Goal: Task Accomplishment & Management: Use online tool/utility

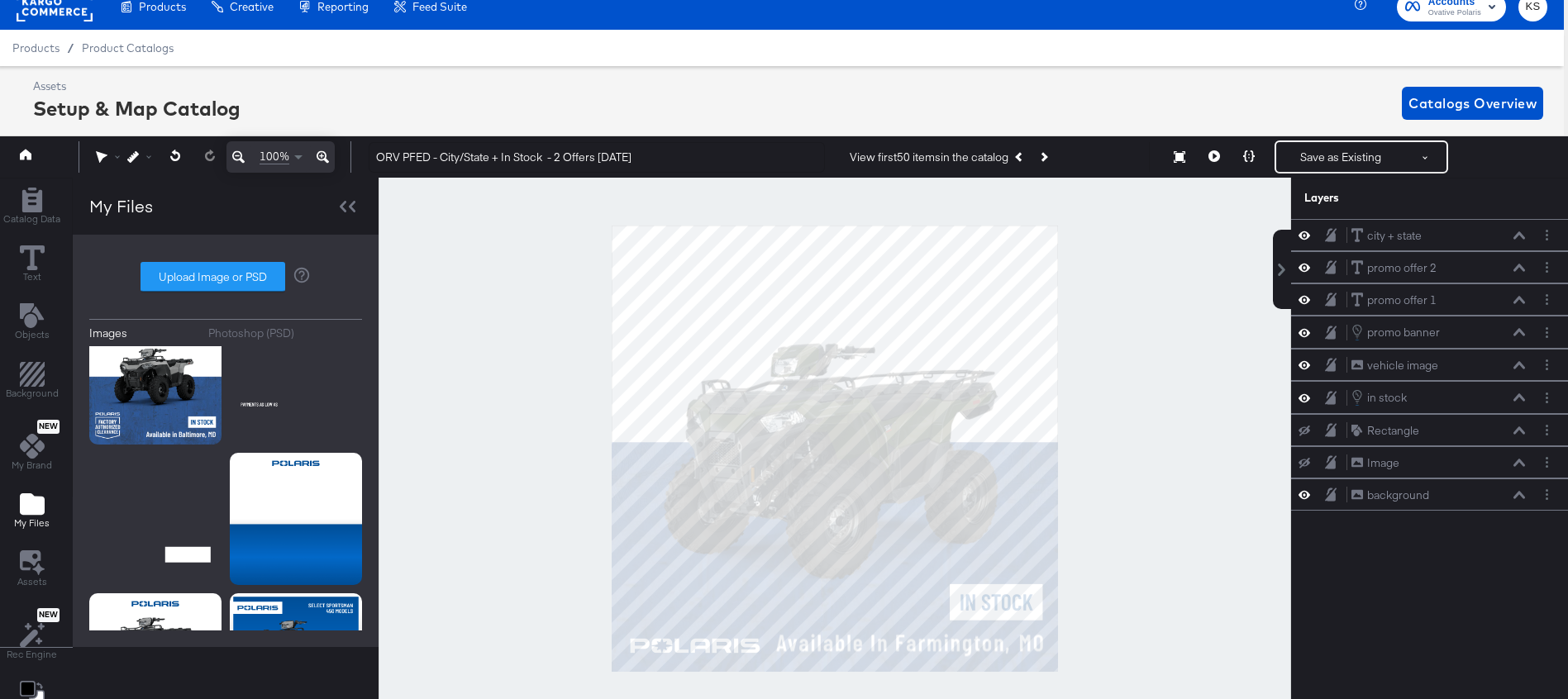
scroll to position [0, 4]
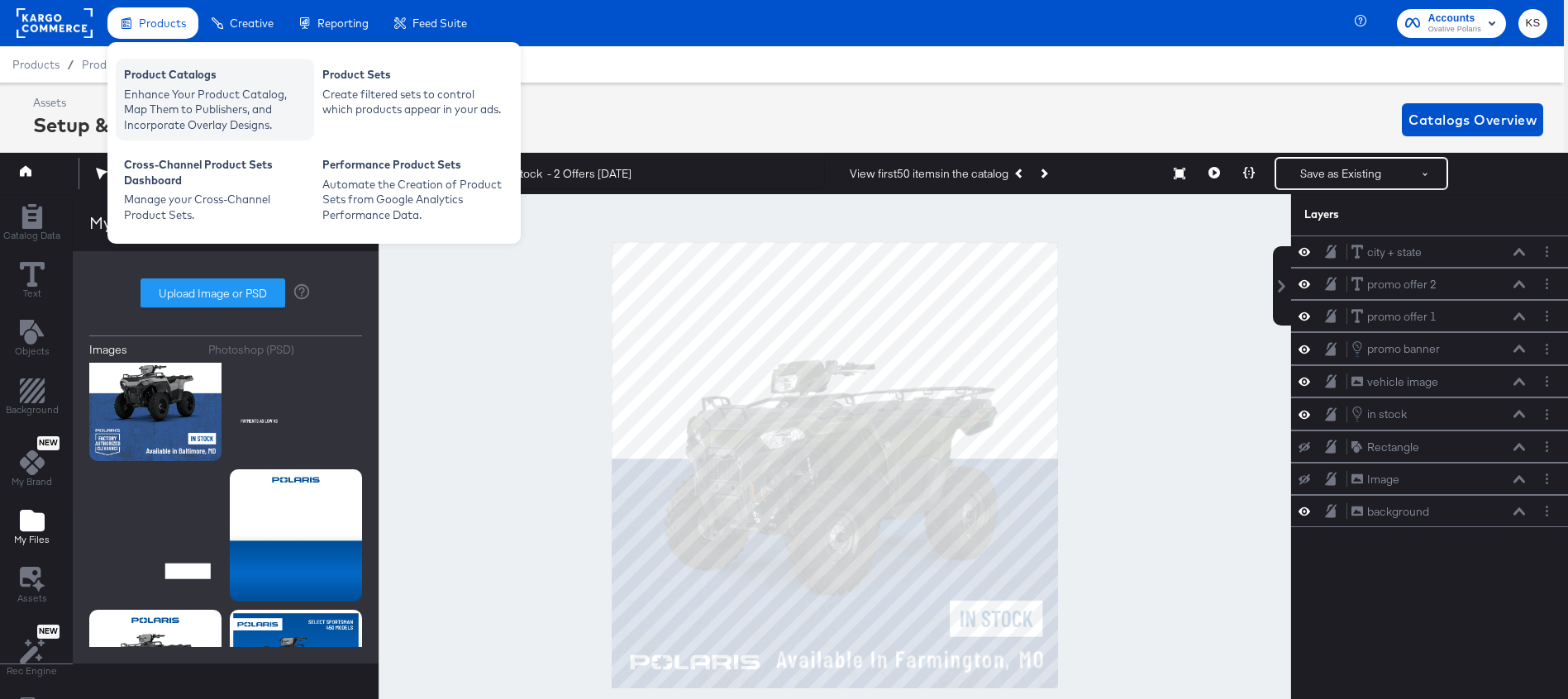
click at [166, 73] on div "Product Catalogs" at bounding box center [215, 77] width 182 height 20
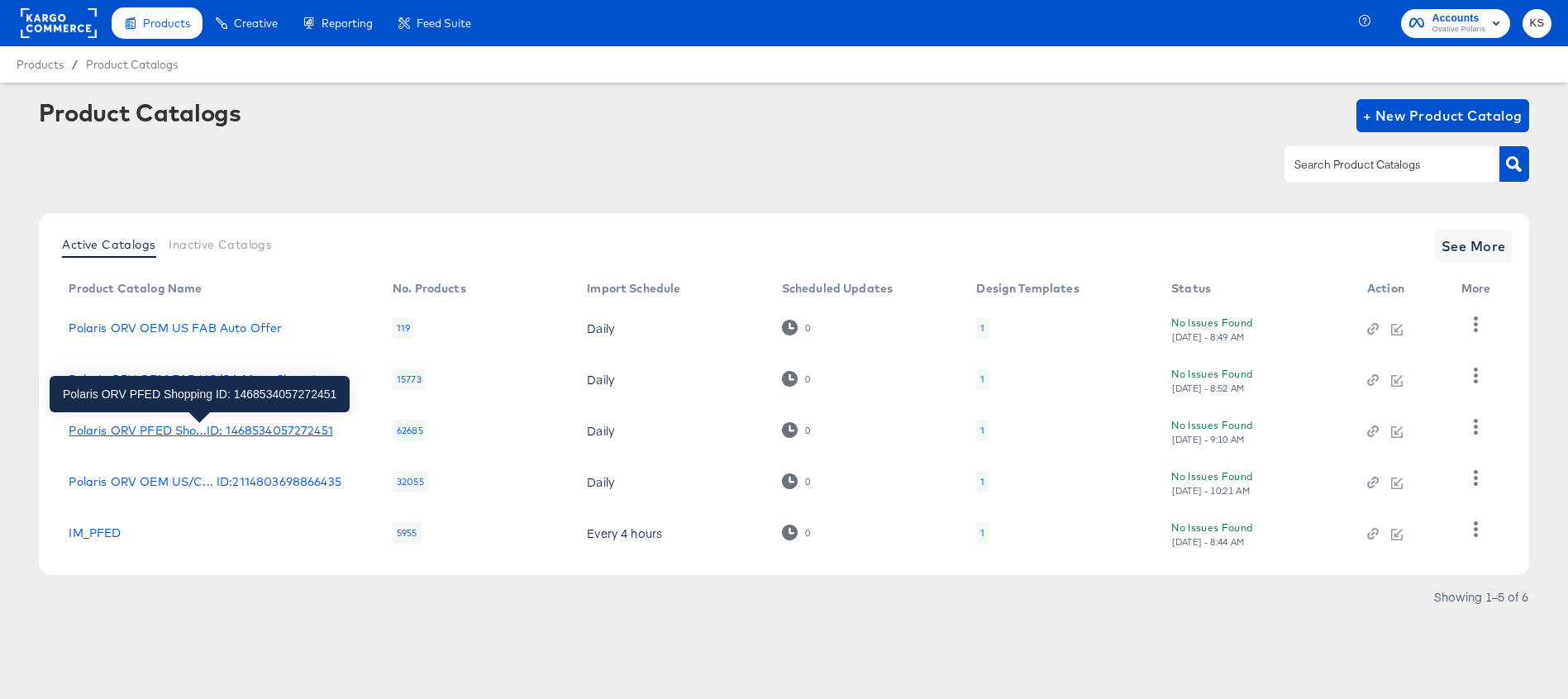
click at [197, 428] on div "Polaris ORV PFED Sho...ID: 1468534057272451" at bounding box center [200, 431] width 264 height 13
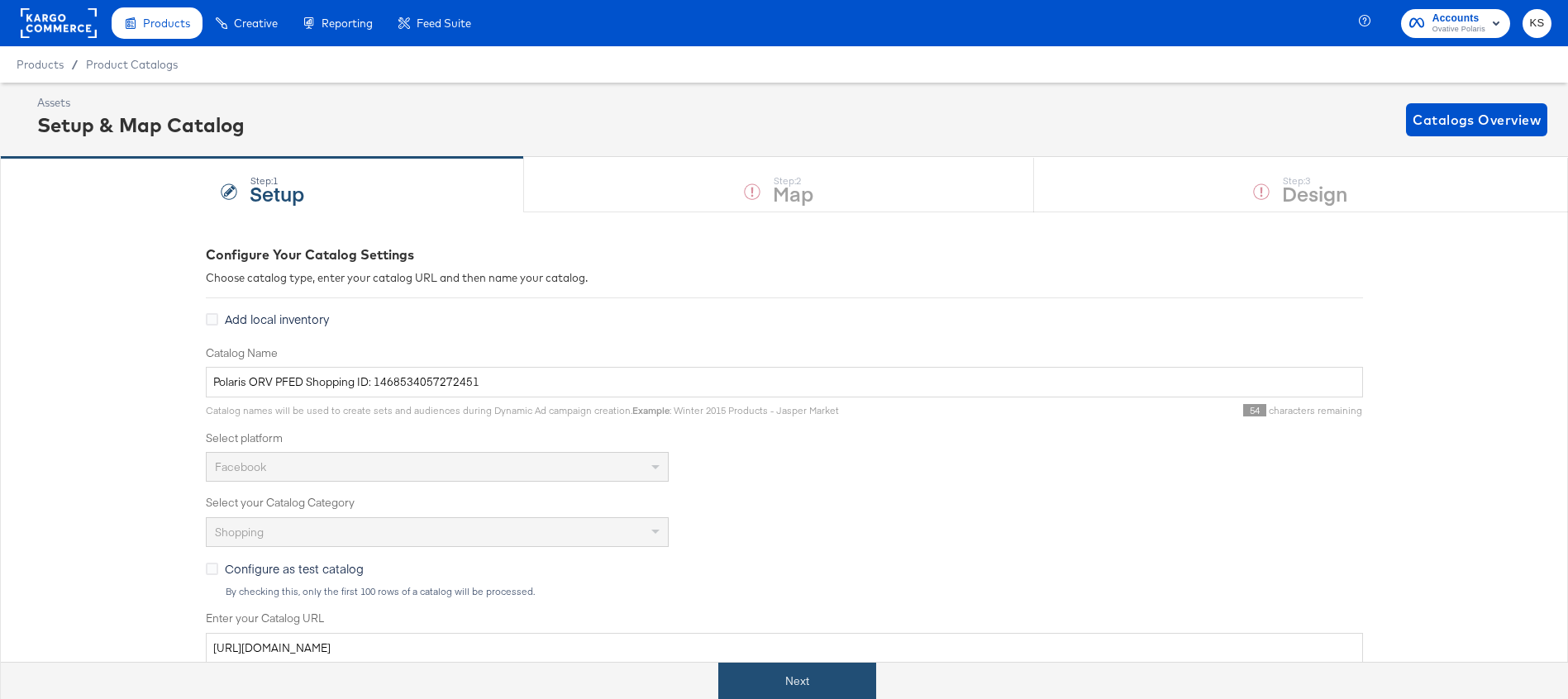
click at [782, 686] on button "Next" at bounding box center [797, 682] width 158 height 37
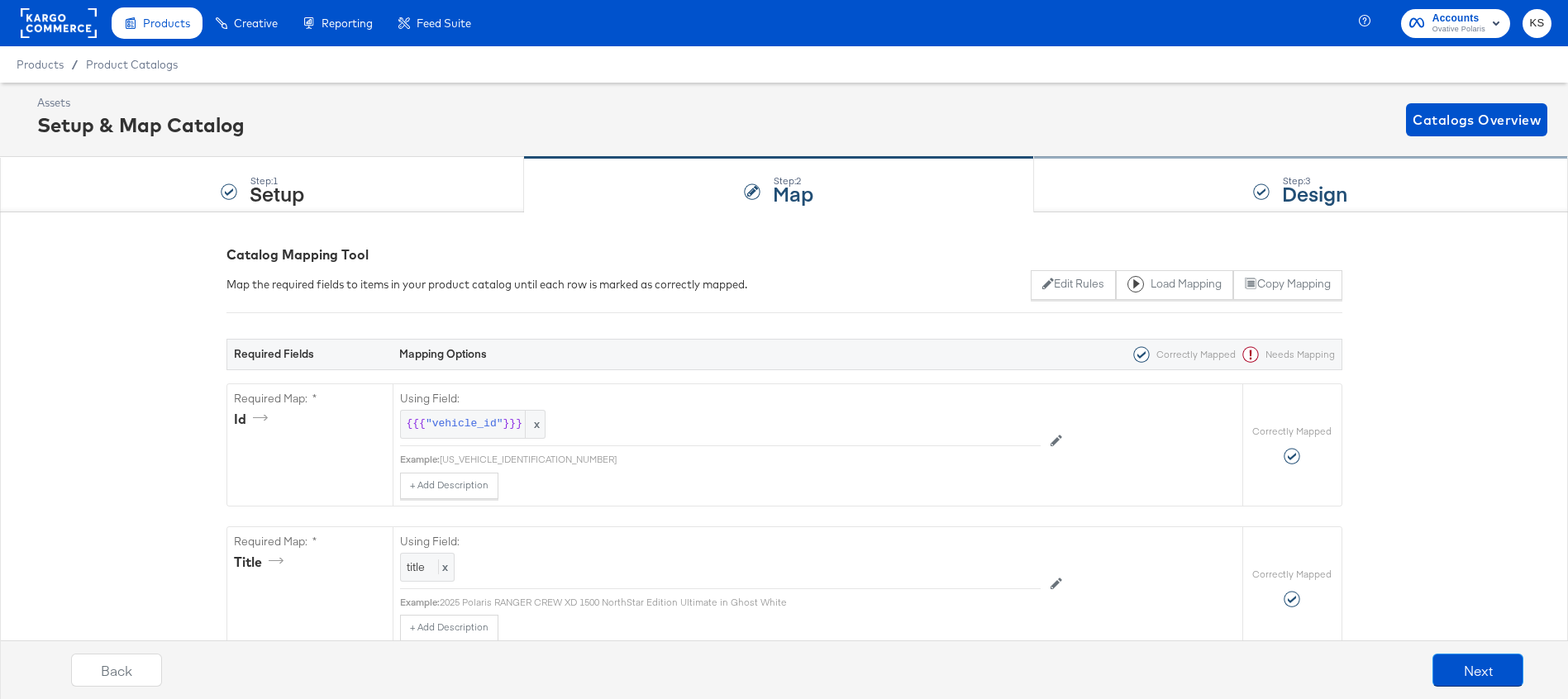
click at [1144, 182] on div "Step: 3 Design" at bounding box center [1301, 185] width 534 height 54
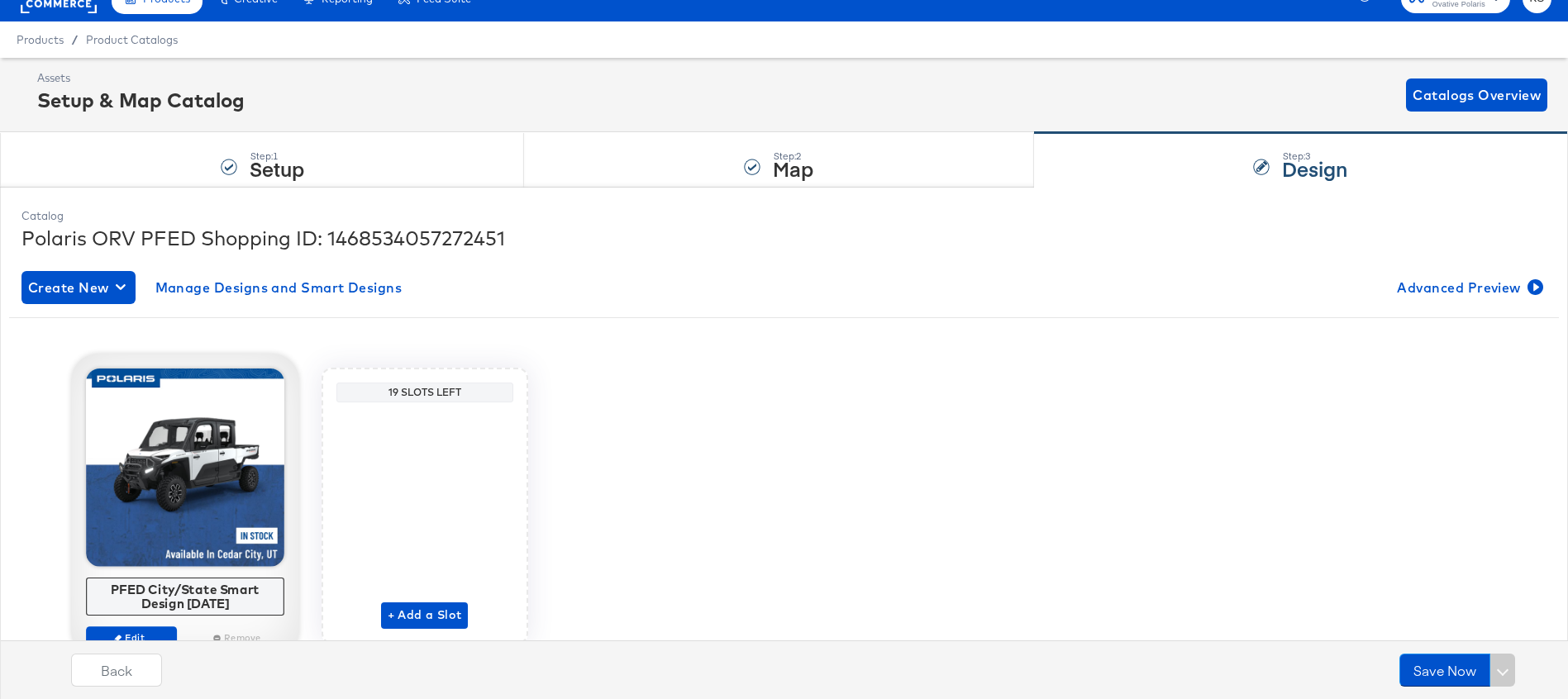
scroll to position [62, 0]
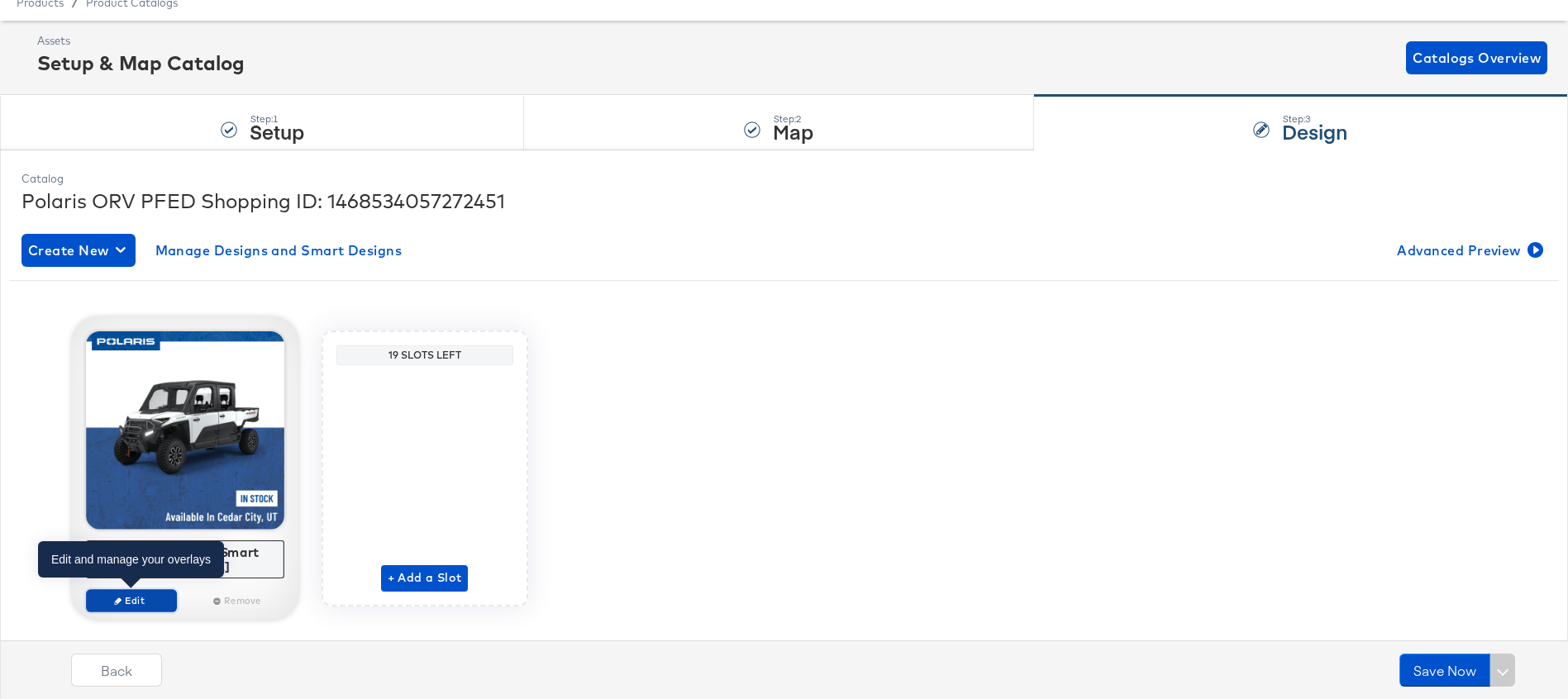
click at [137, 606] on span "Edit" at bounding box center [130, 600] width 76 height 12
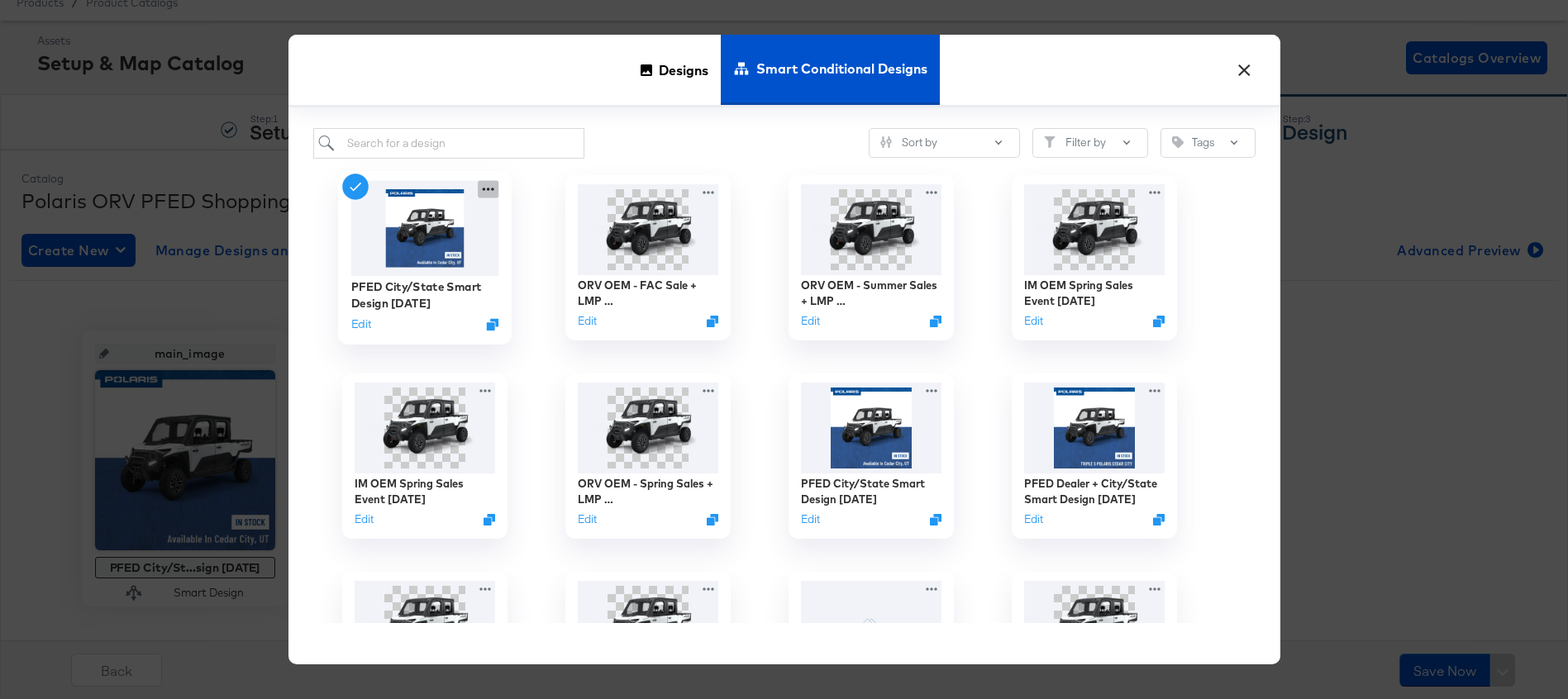
click at [491, 186] on icon at bounding box center [488, 188] width 20 height 17
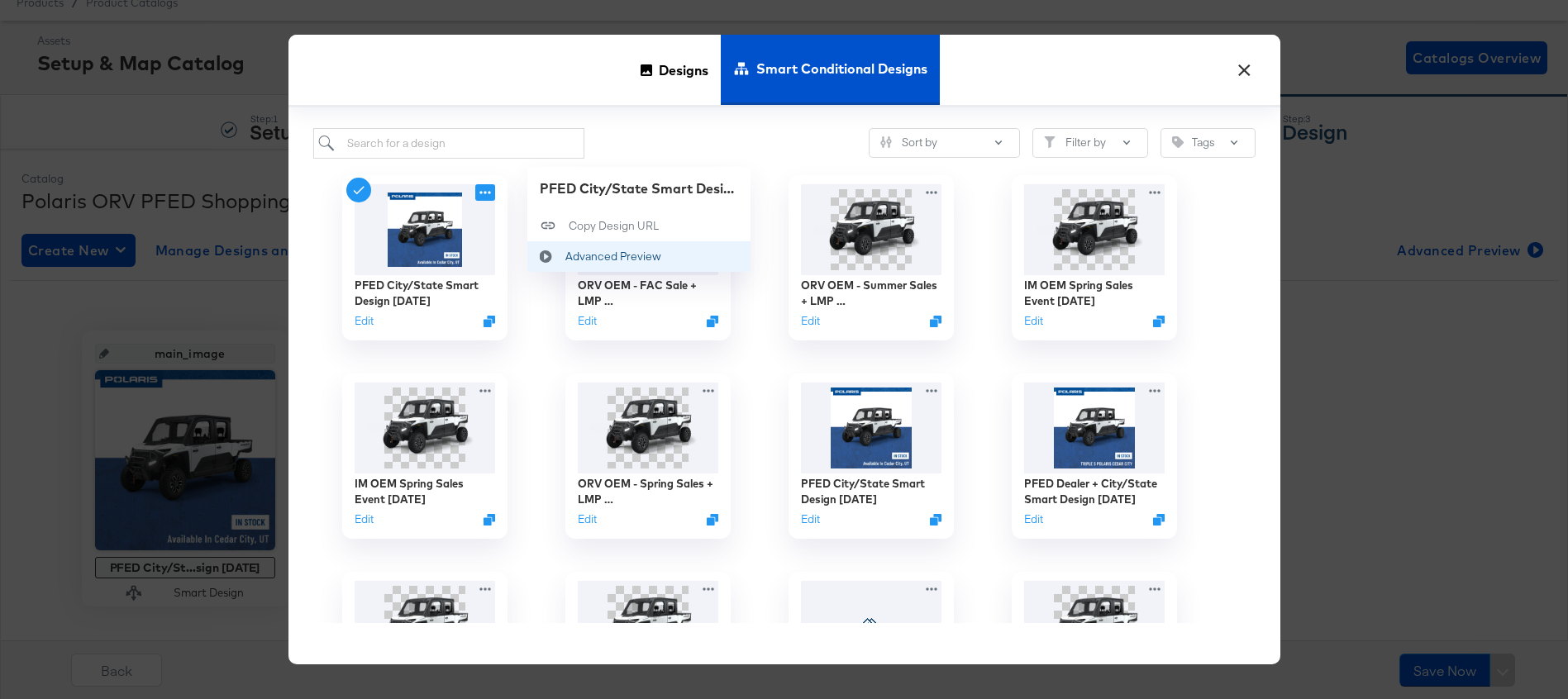
click at [565, 256] on div "Advanced Preview Advanced Preview" at bounding box center [565, 256] width 0 height 0
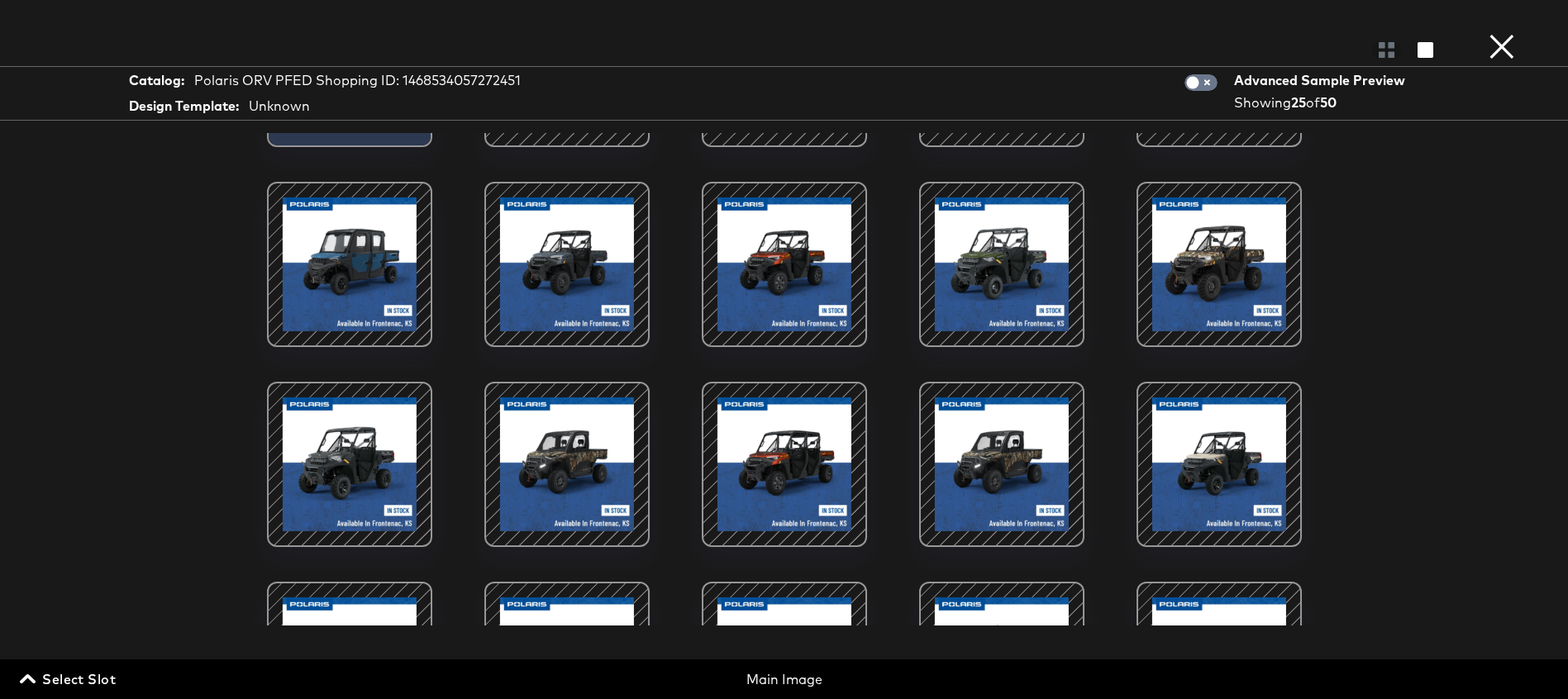
scroll to position [0, 0]
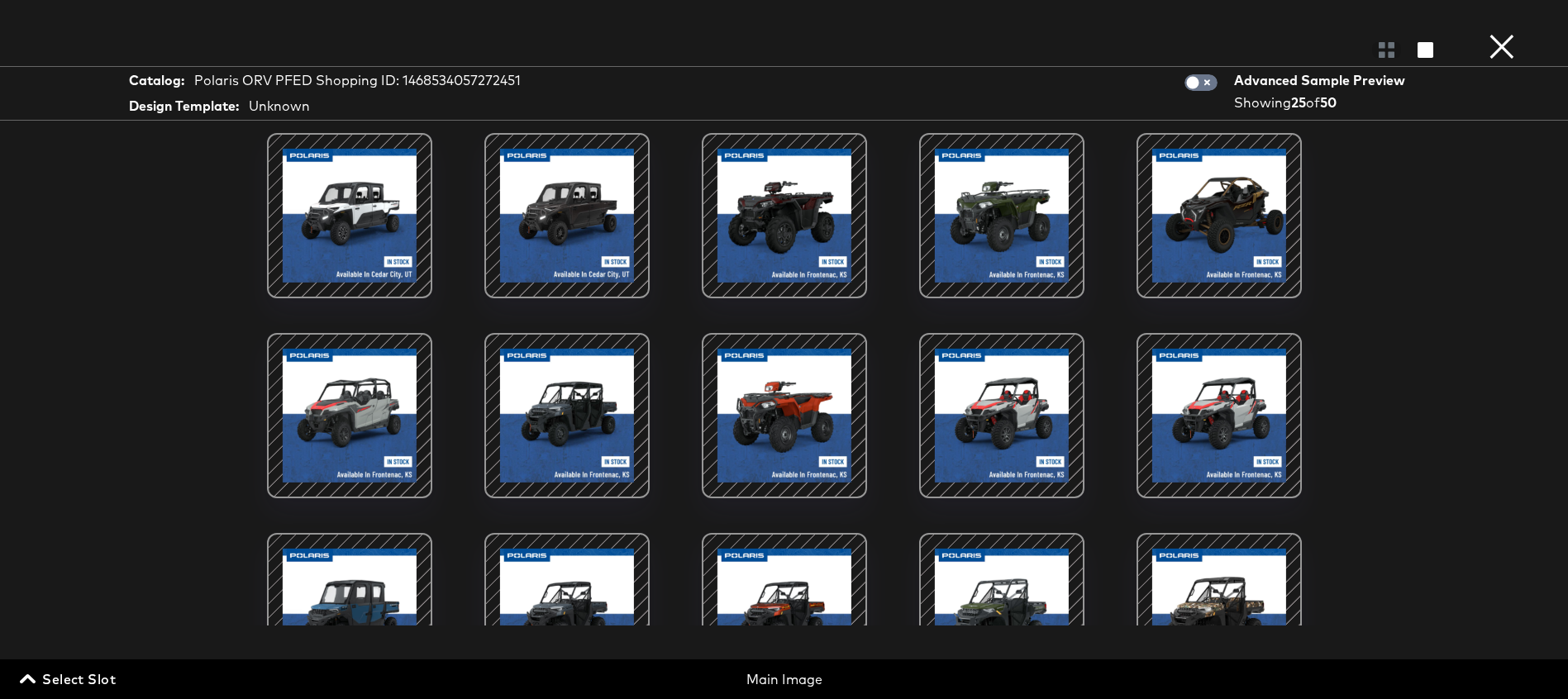
click at [1495, 33] on button "×" at bounding box center [1502, 17] width 33 height 33
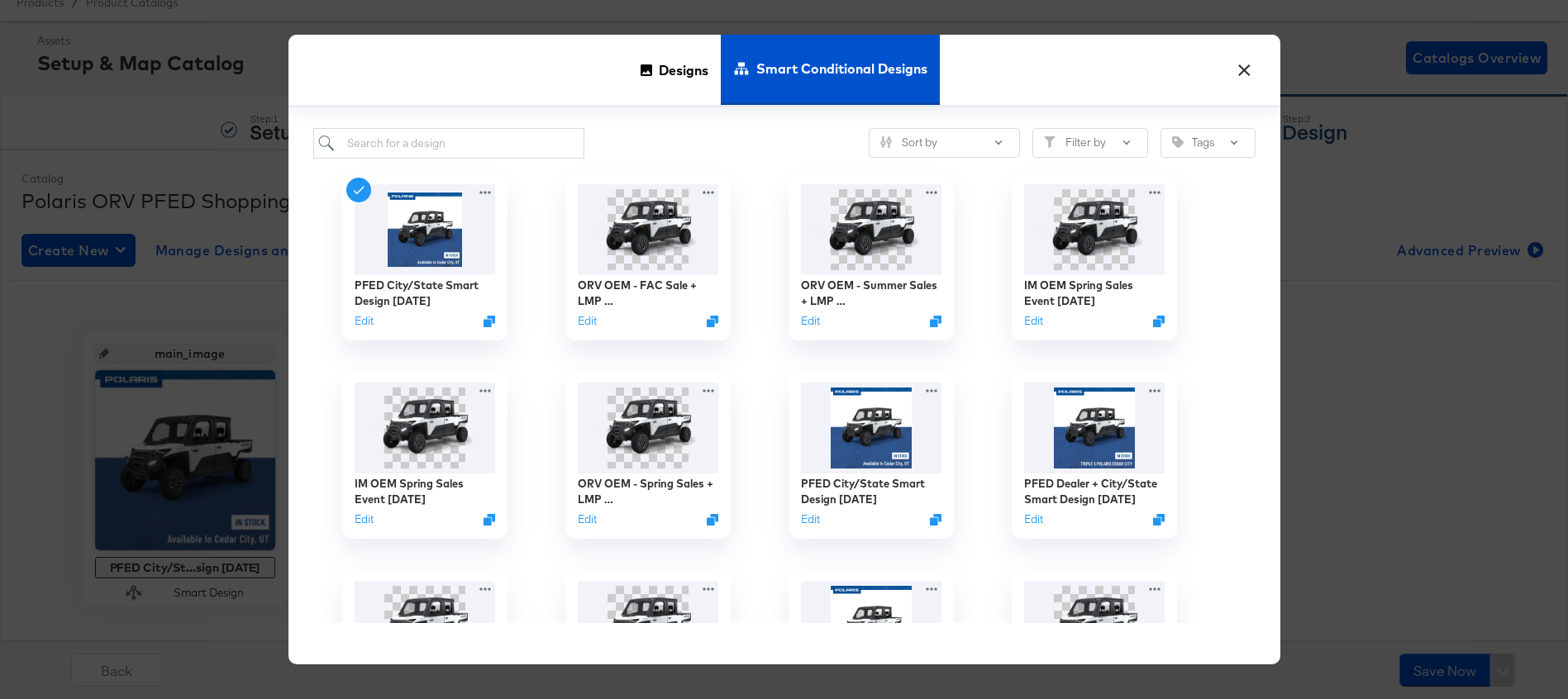
click at [1240, 70] on button "×" at bounding box center [1245, 66] width 29 height 29
